Goal: Find specific page/section: Find specific page/section

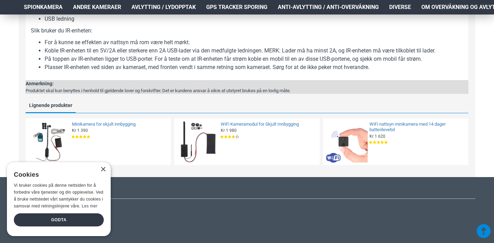
scroll to position [465, 0]
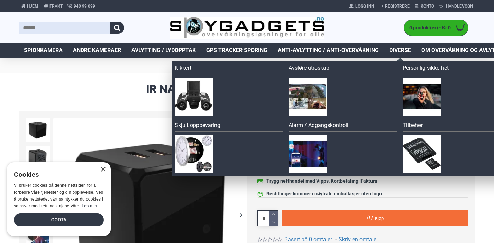
click at [404, 49] on span "Diverse" at bounding box center [400, 50] width 22 height 8
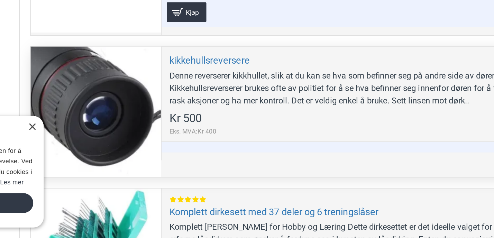
scroll to position [1364, 0]
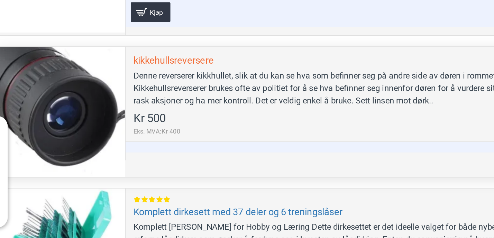
click at [194, 116] on link "kikkehullsreversere" at bounding box center [220, 120] width 53 height 8
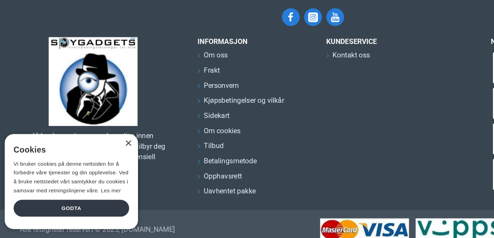
scroll to position [438, 0]
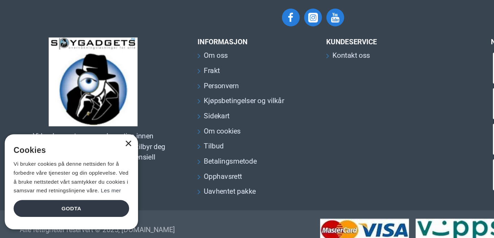
click at [101, 162] on div "×" at bounding box center [102, 164] width 5 height 5
